Goal: Find specific fact: Find specific fact

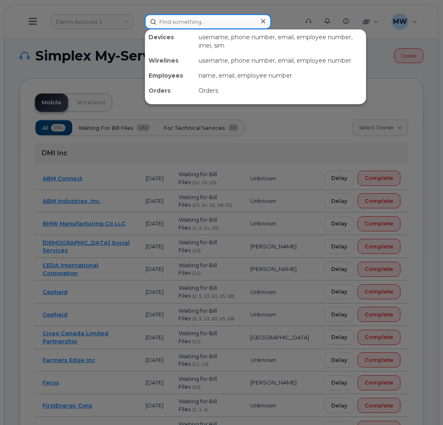
click at [182, 25] on input at bounding box center [208, 21] width 126 height 15
type input "g"
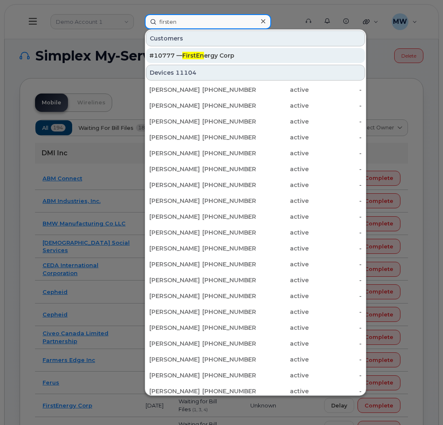
type input "firsten"
click at [202, 55] on span "FirstEn" at bounding box center [193, 56] width 22 height 8
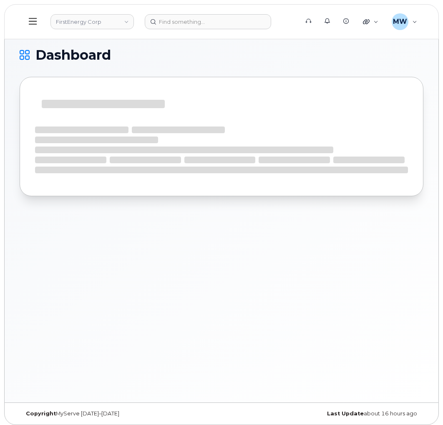
click at [31, 22] on icon at bounding box center [33, 21] width 8 height 9
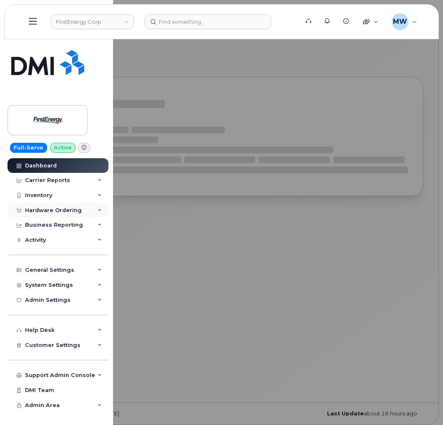
click at [60, 209] on div "Hardware Ordering" at bounding box center [53, 210] width 57 height 7
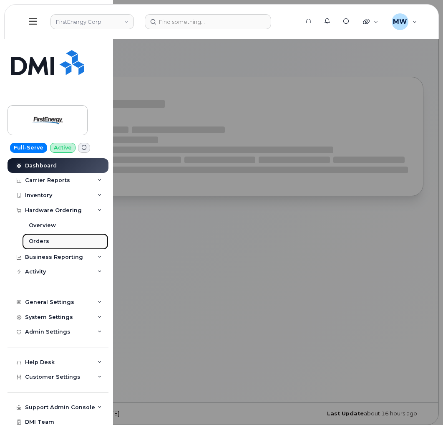
click at [46, 236] on link "Orders" at bounding box center [65, 241] width 86 height 16
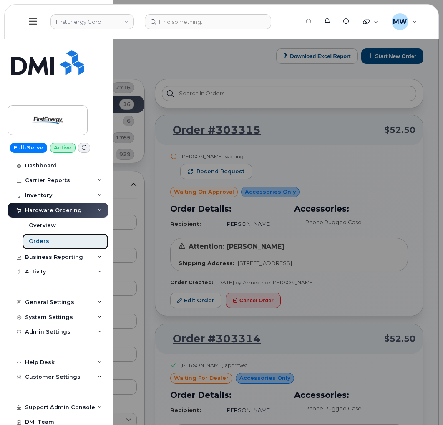
click at [44, 245] on div "Orders" at bounding box center [39, 241] width 20 height 8
click at [351, 161] on div at bounding box center [221, 212] width 443 height 425
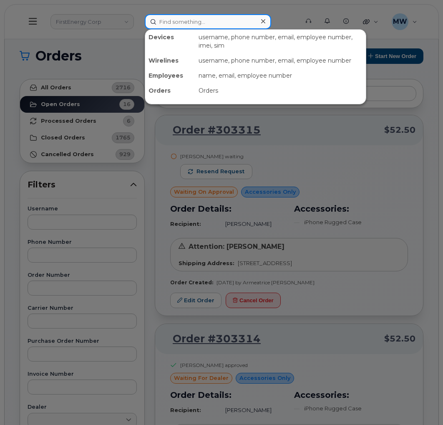
click at [191, 26] on input at bounding box center [208, 21] width 126 height 15
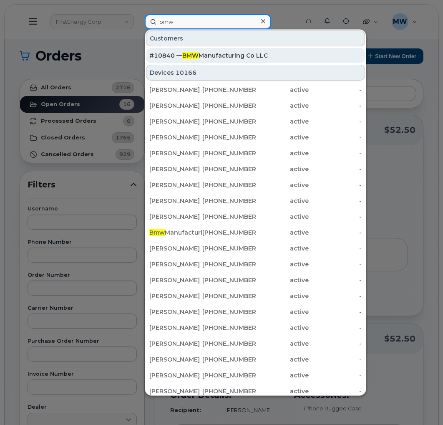
type input "bmw"
click at [257, 52] on div "#10840 — BMW Manufacturing Co LLC" at bounding box center [255, 55] width 212 height 8
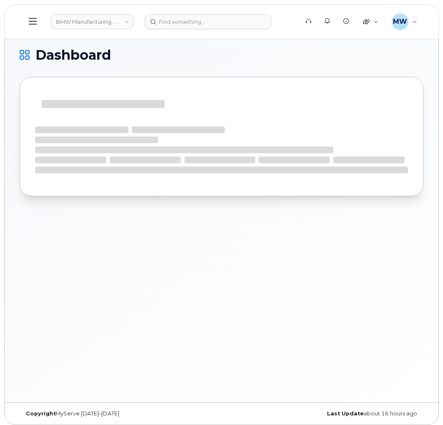
click at [42, 26] on button at bounding box center [33, 22] width 27 height 24
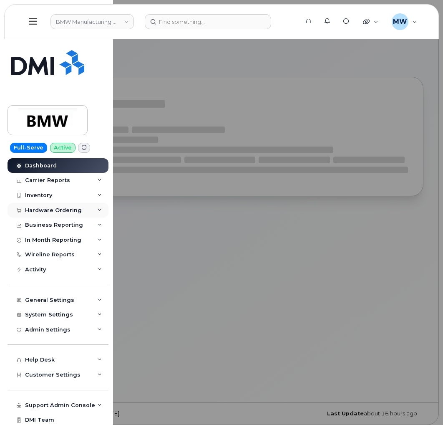
click at [44, 217] on div "Hardware Ordering" at bounding box center [58, 210] width 101 height 15
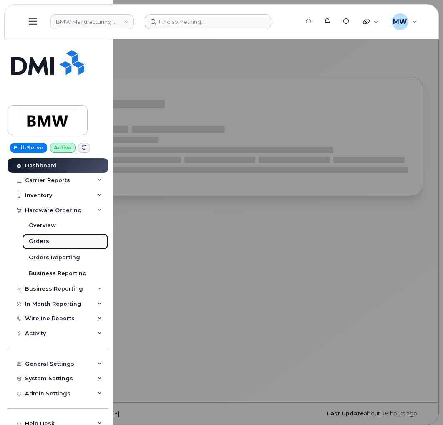
click at [52, 239] on link "Orders" at bounding box center [65, 241] width 86 height 16
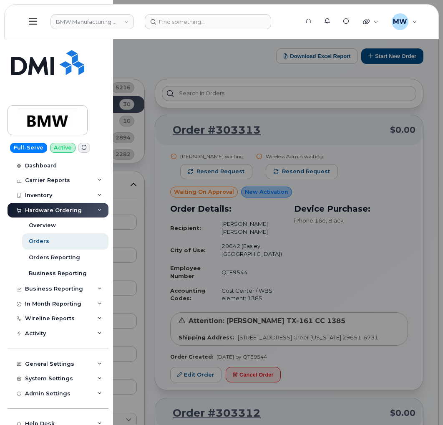
click at [234, 66] on div at bounding box center [221, 212] width 443 height 425
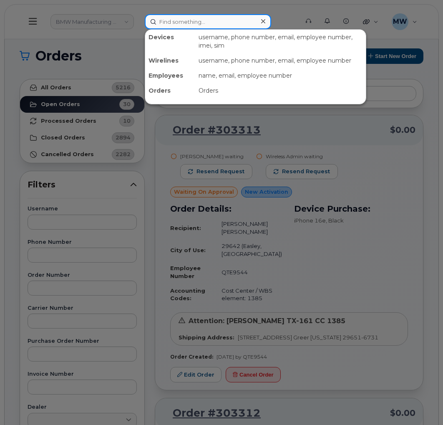
click at [219, 22] on input at bounding box center [208, 21] width 126 height 15
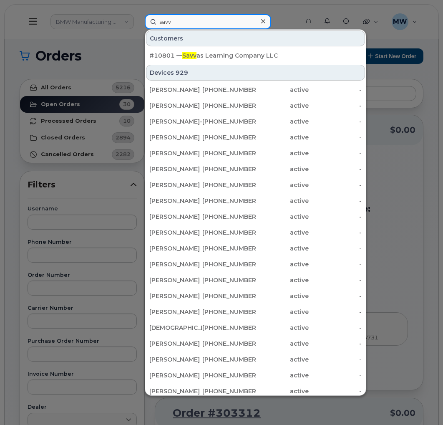
type input "savv"
click at [222, 53] on div "#10801 — Savv as Learning Company LLC" at bounding box center [255, 55] width 212 height 8
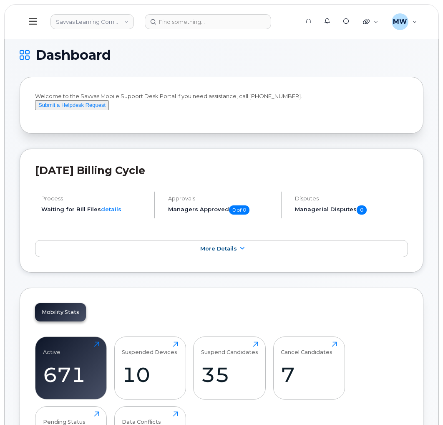
click at [29, 22] on icon at bounding box center [33, 21] width 8 height 9
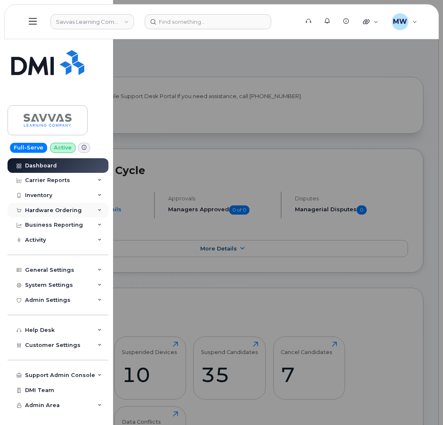
click at [61, 210] on div "Hardware Ordering" at bounding box center [53, 210] width 57 height 7
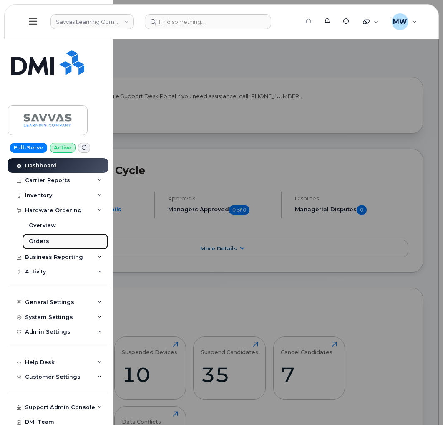
click at [57, 237] on link "Orders" at bounding box center [65, 241] width 86 height 16
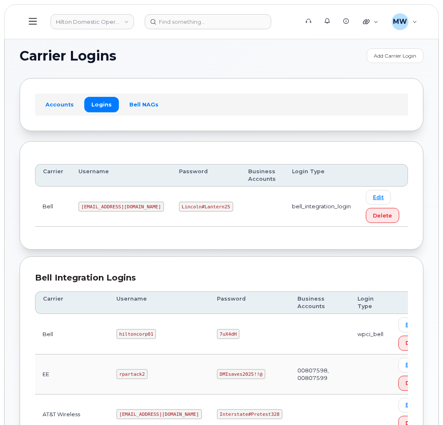
scroll to position [405, 0]
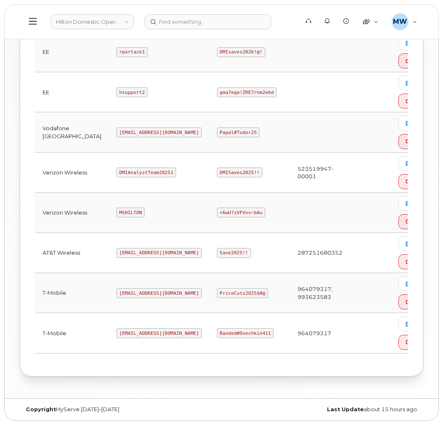
click at [127, 333] on code "[EMAIL_ADDRESS][DOMAIN_NAME]" at bounding box center [159, 333] width 86 height 10
copy code "[EMAIL_ADDRESS][DOMAIN_NAME]"
click at [217, 335] on code "Banded#Ovechkin411" at bounding box center [245, 333] width 57 height 10
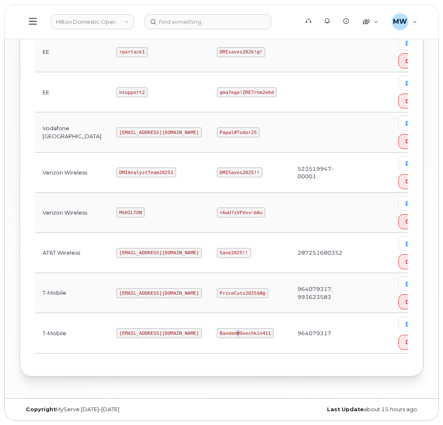
click at [217, 335] on code "Banded#Ovechkin411" at bounding box center [245, 333] width 57 height 10
copy code "Banded#Ovechkin411"
